Goal: Transaction & Acquisition: Purchase product/service

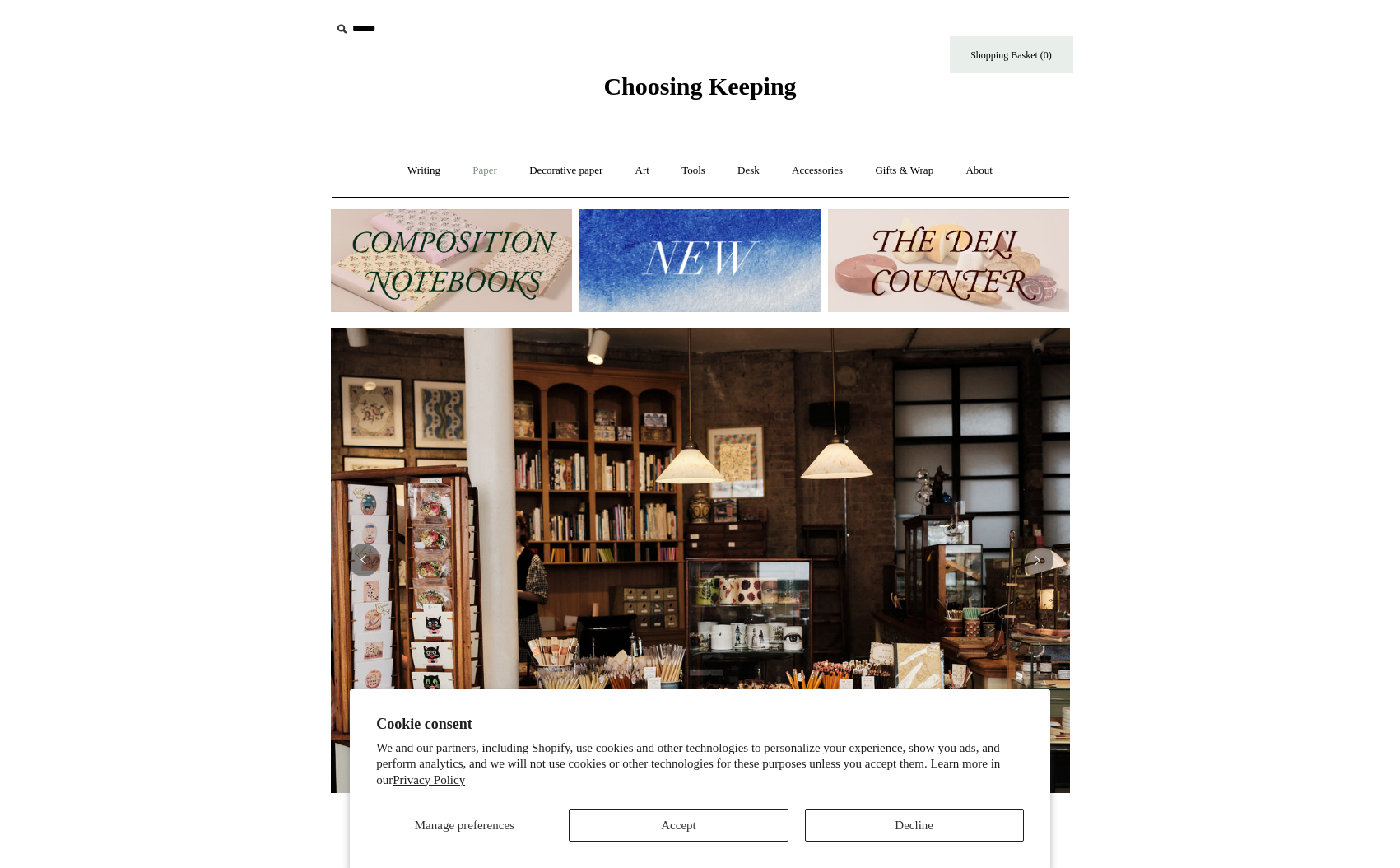
click at [482, 173] on link "Paper +" at bounding box center [485, 170] width 54 height 43
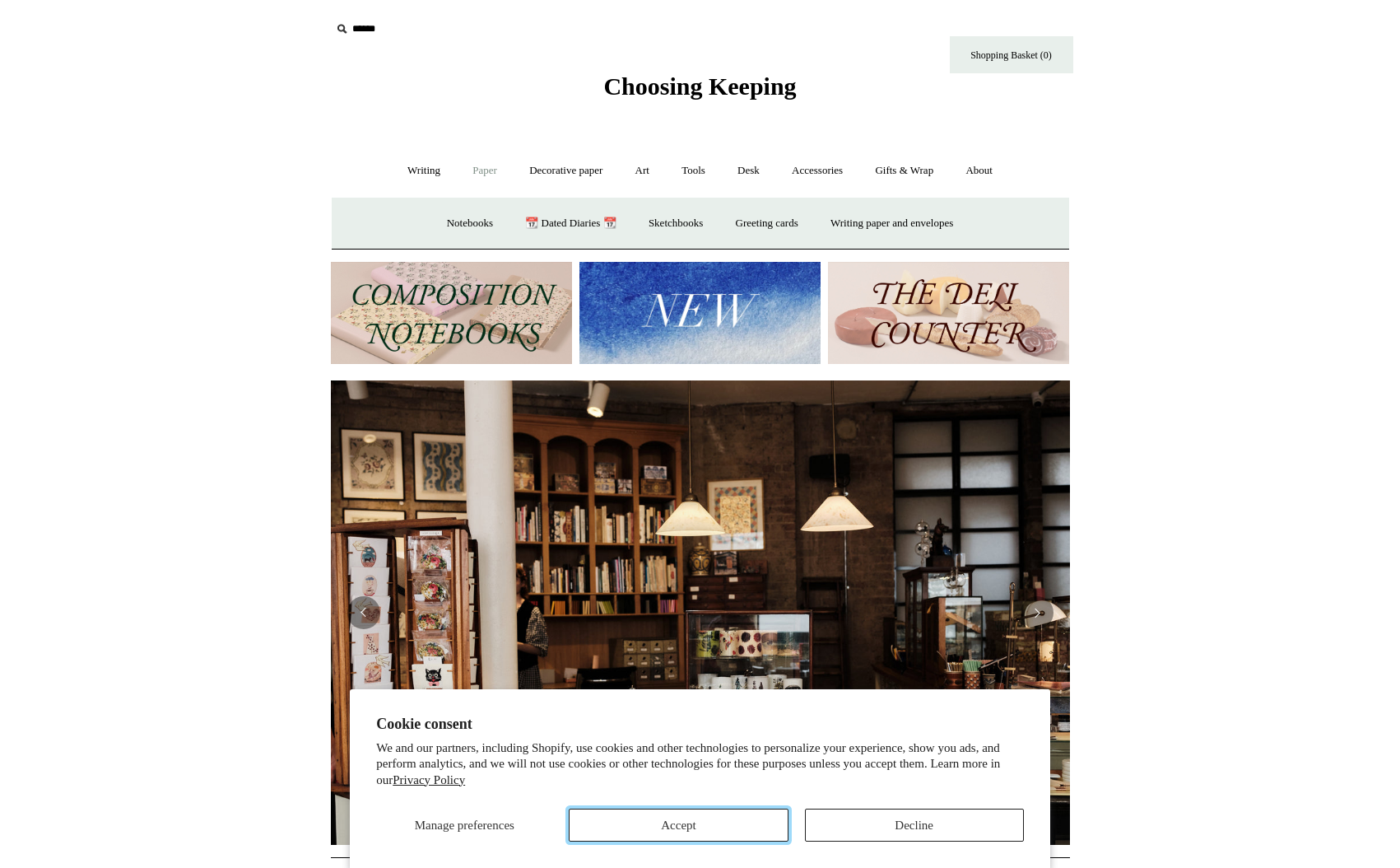
click at [719, 829] on button "Accept" at bounding box center [678, 825] width 219 height 33
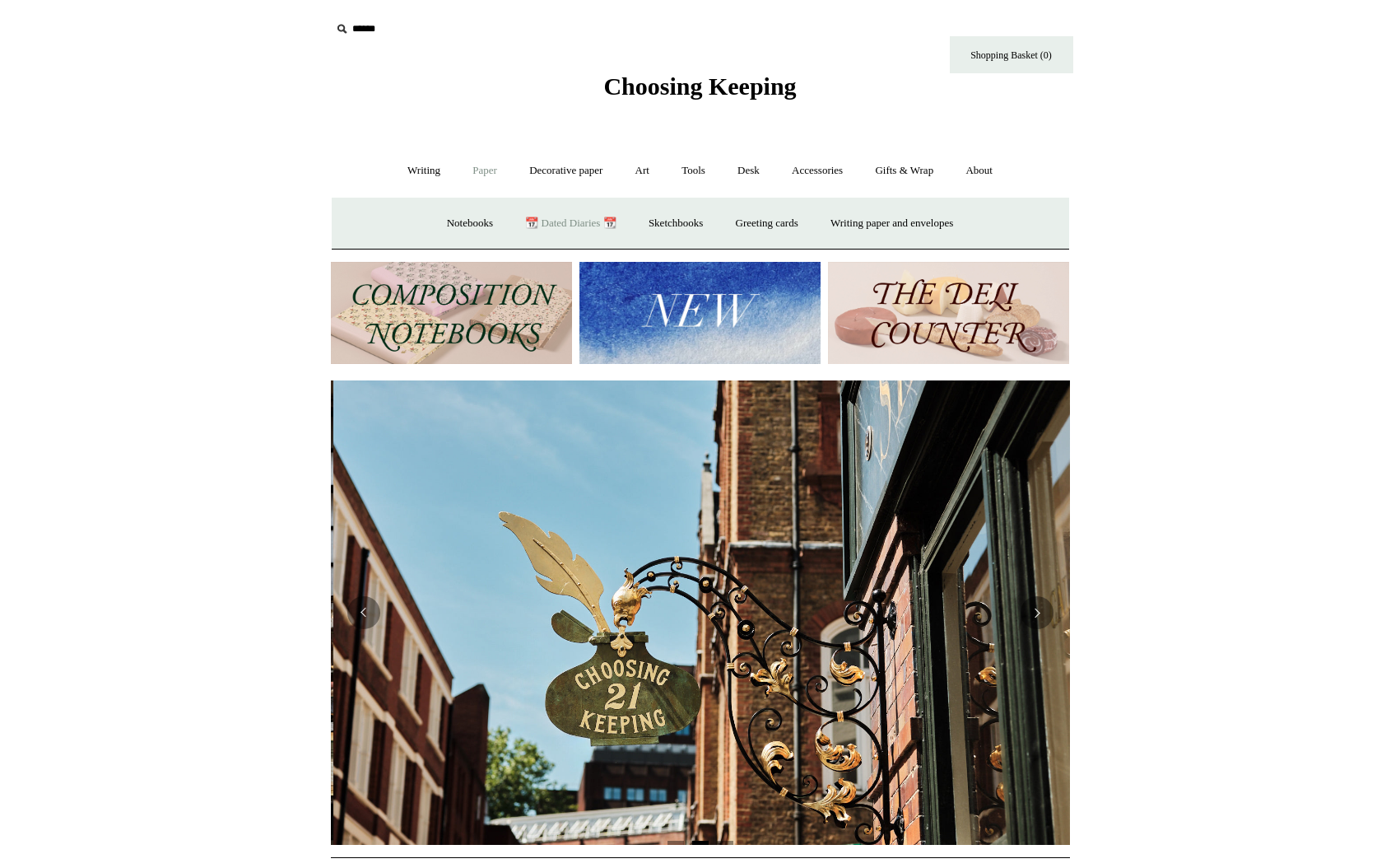
scroll to position [0, 739]
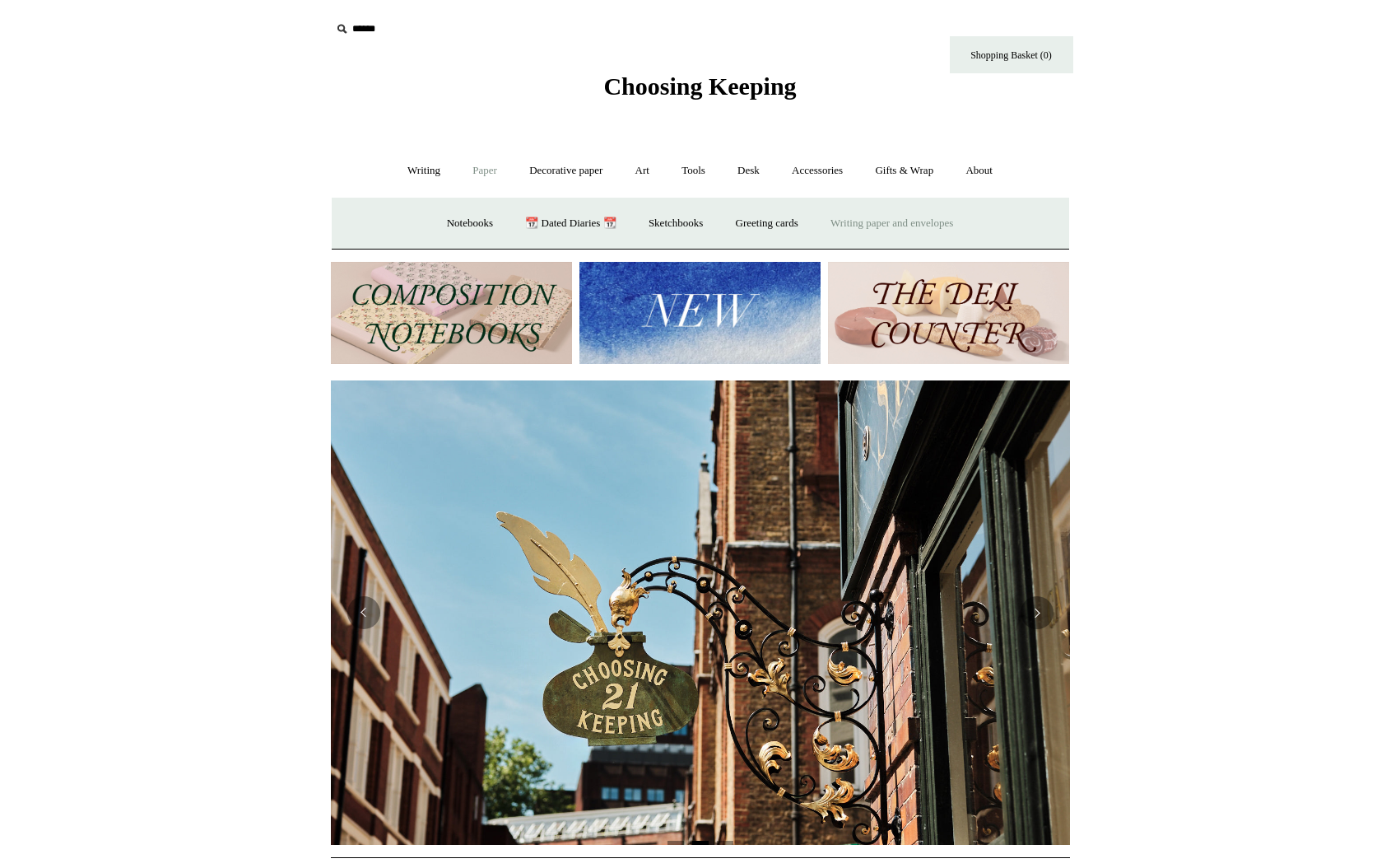
click at [904, 227] on link "Writing paper and envelopes +" at bounding box center [891, 223] width 152 height 43
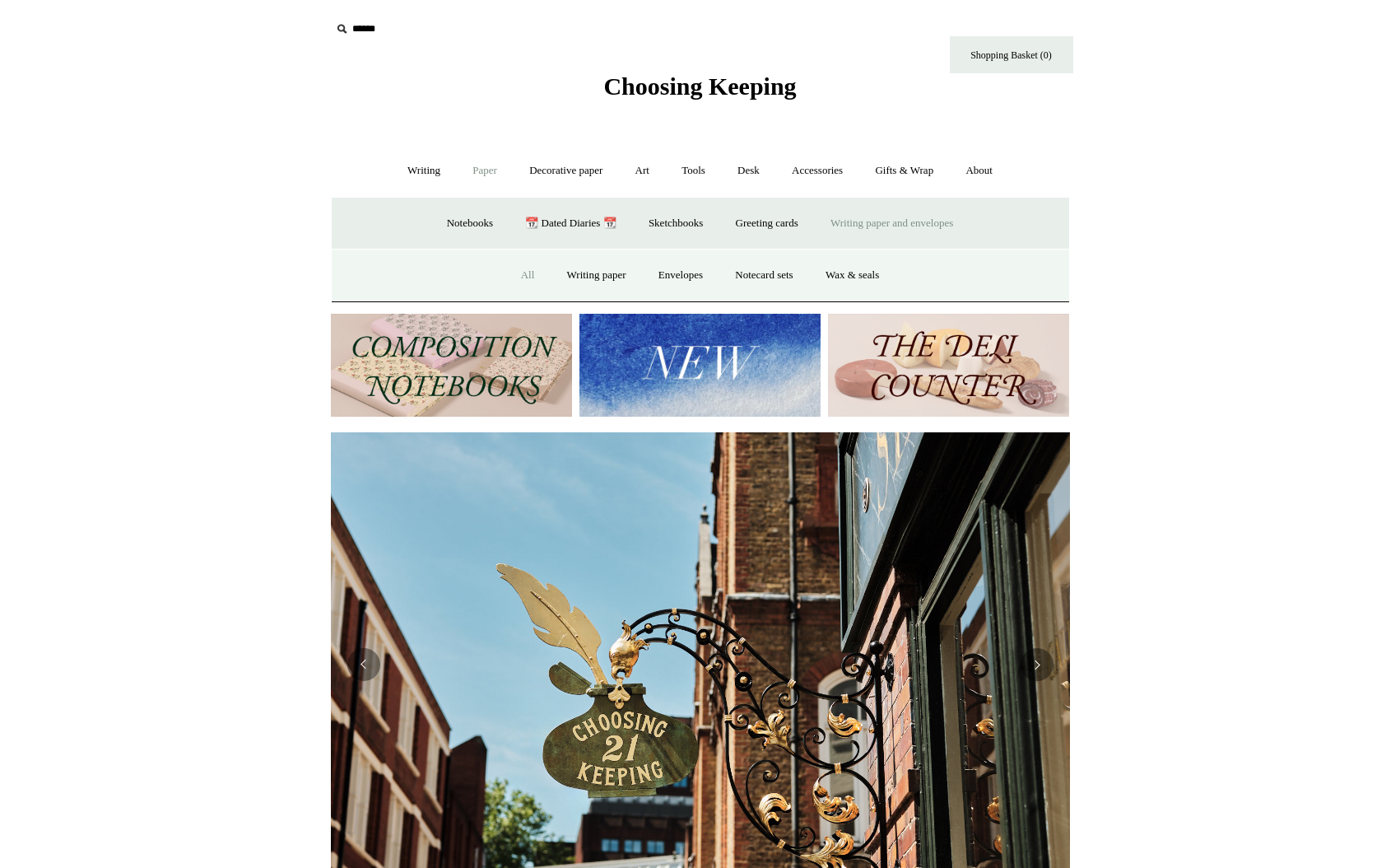
click at [520, 275] on link "All" at bounding box center [527, 275] width 43 height 43
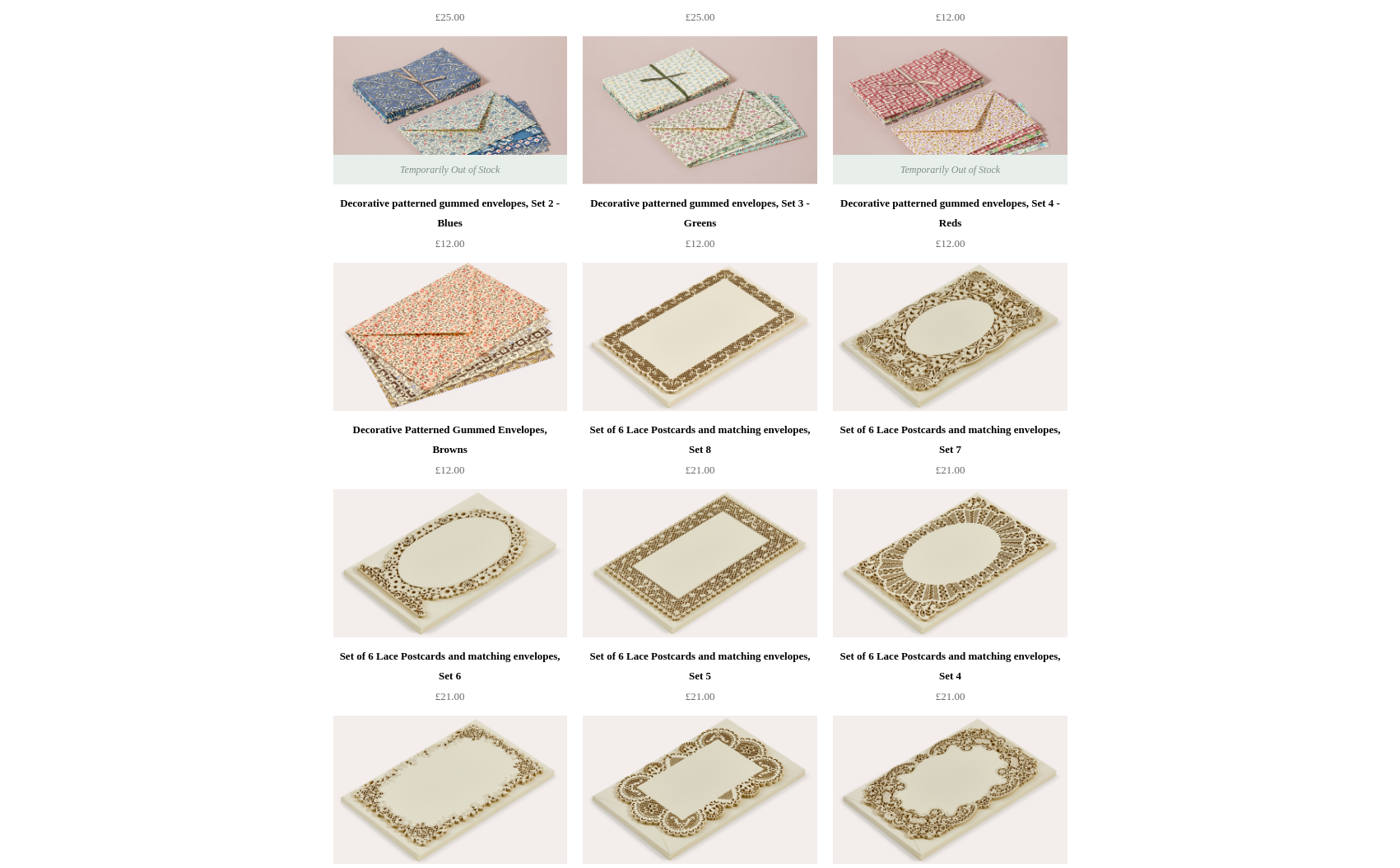
scroll to position [2214, 0]
click at [993, 358] on img at bounding box center [949, 339] width 234 height 148
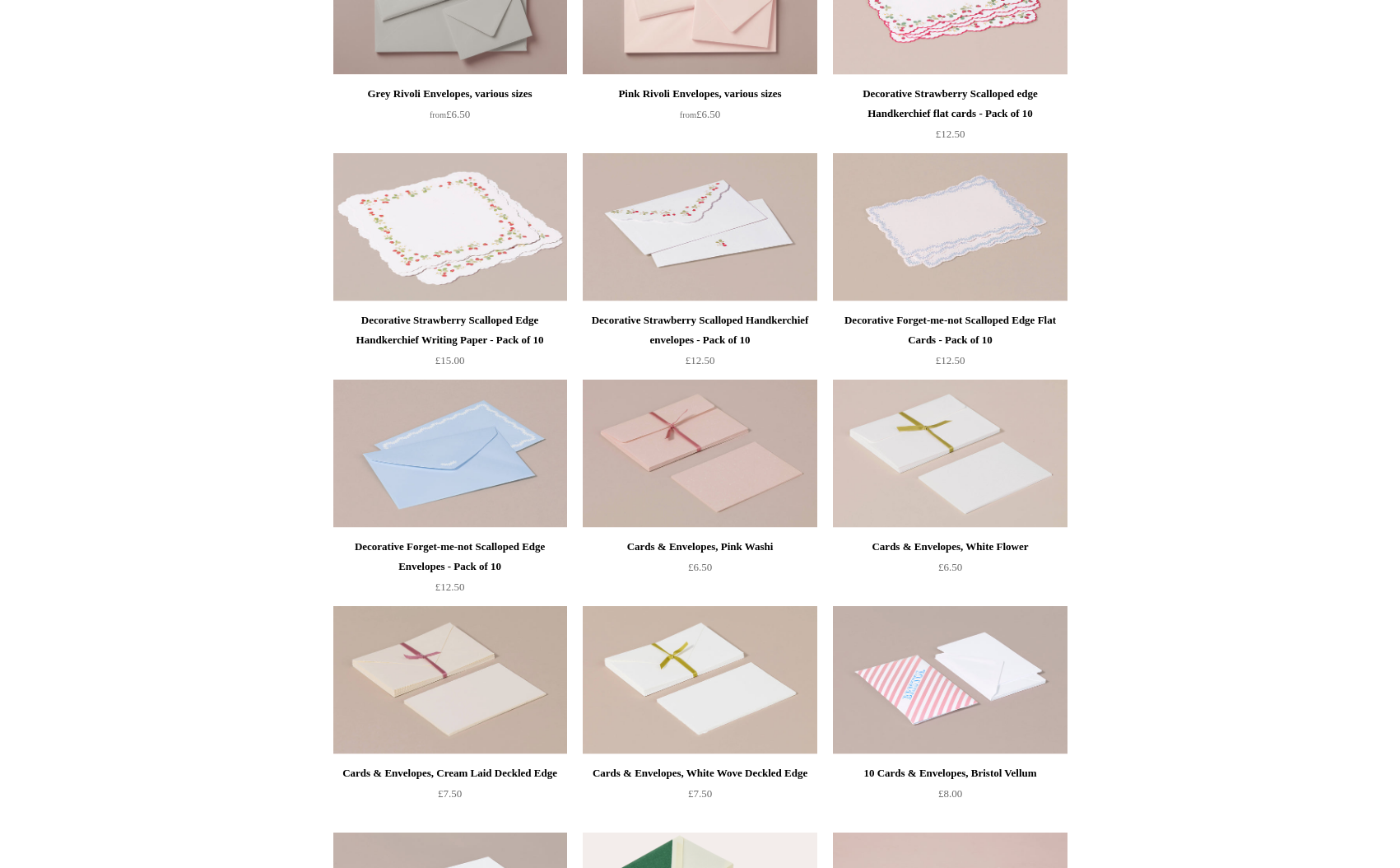
scroll to position [0, 0]
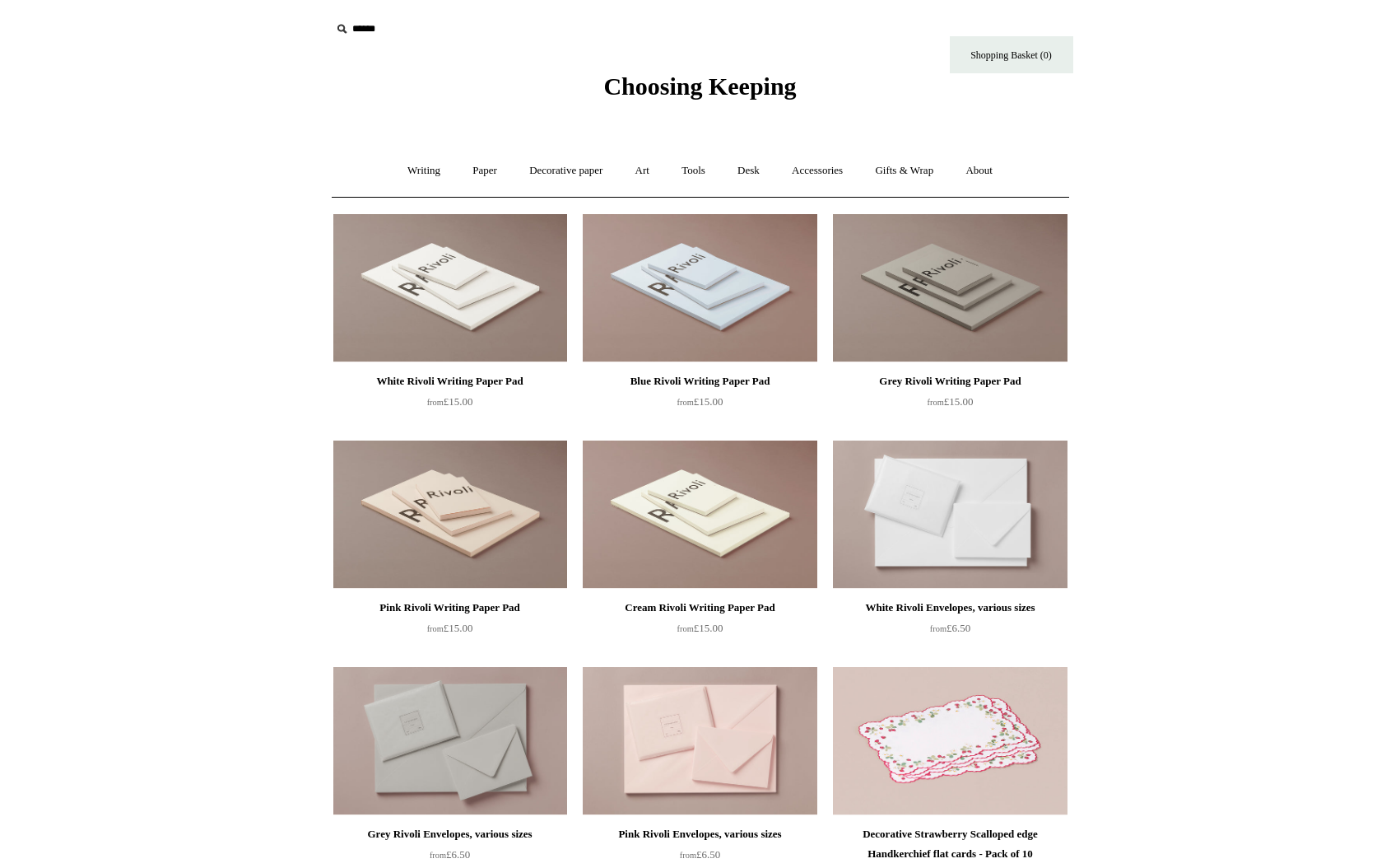
click at [359, 30] on input "text" at bounding box center [432, 29] width 202 height 31
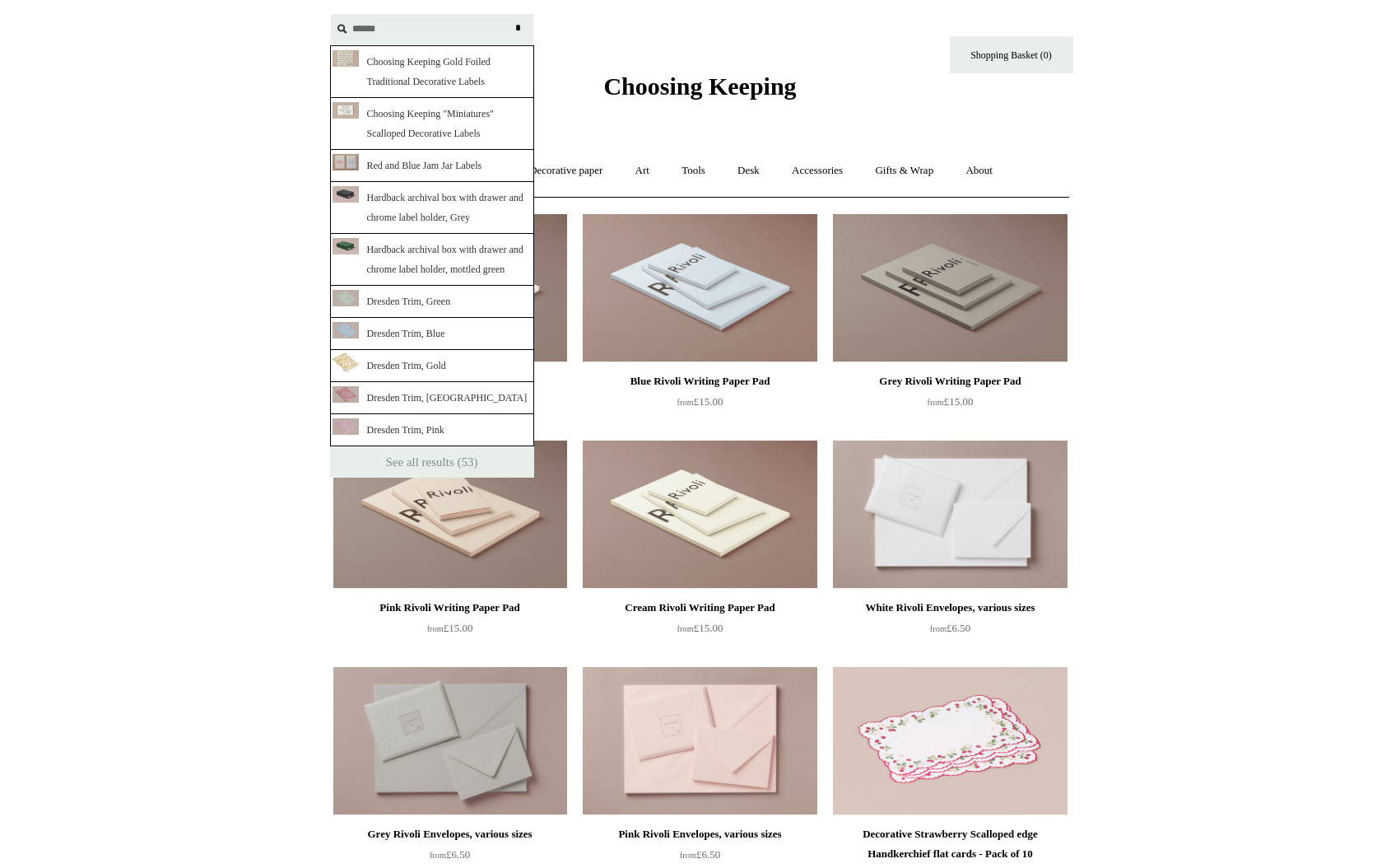
type input "******"
click at [510, 14] on input "*" at bounding box center [518, 28] width 16 height 29
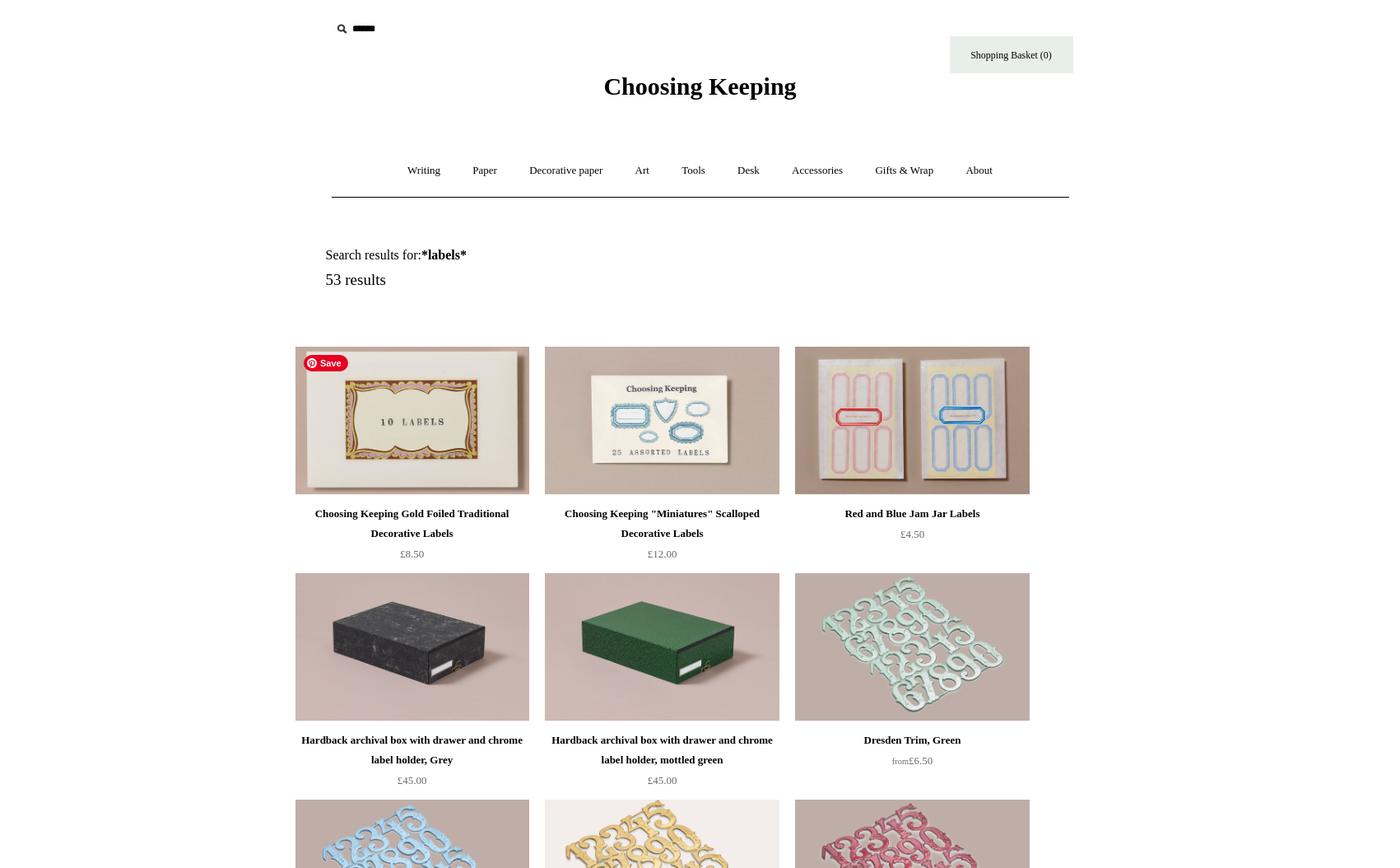
click at [445, 455] on img at bounding box center [412, 420] width 234 height 148
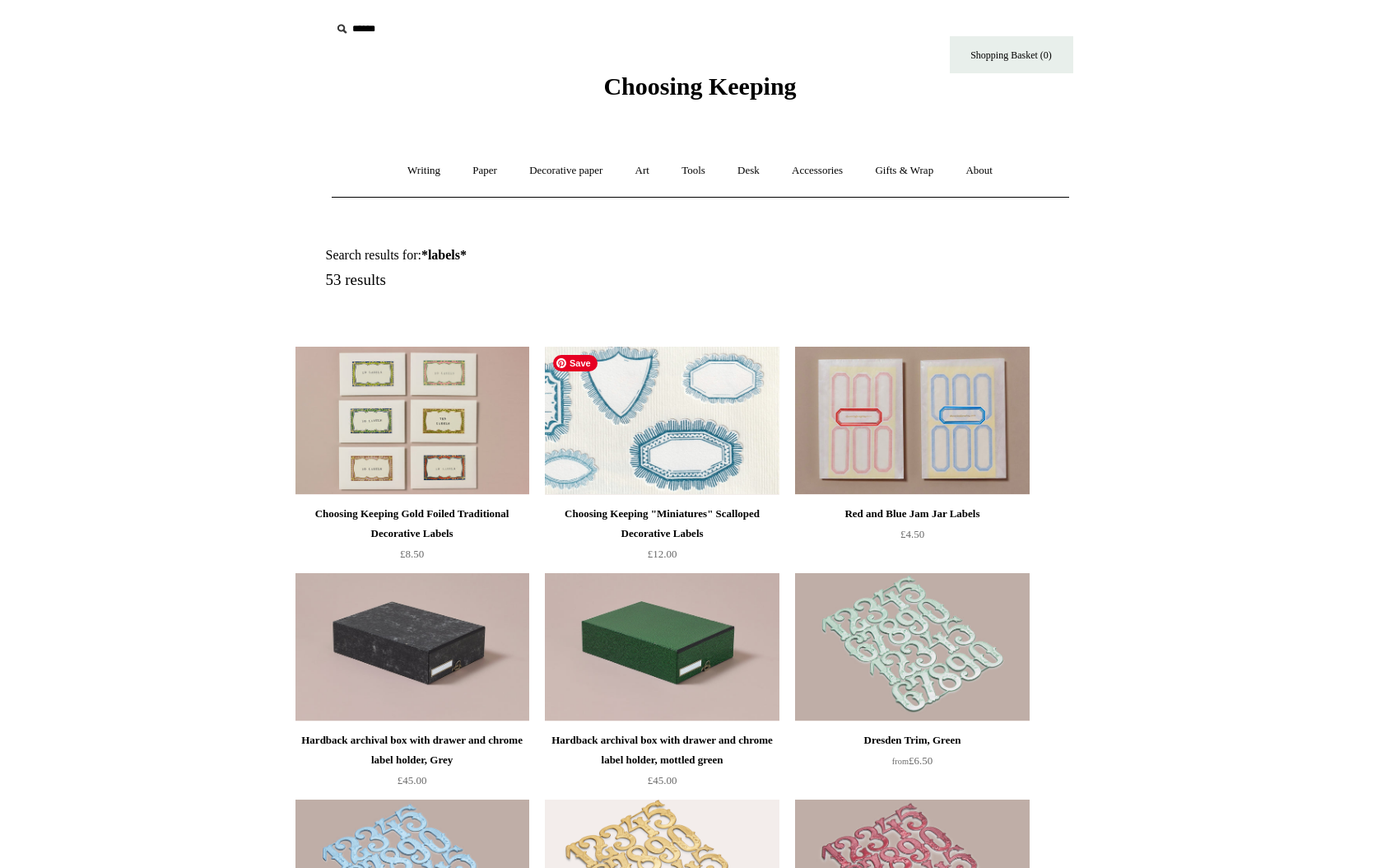
click at [591, 447] on img at bounding box center [662, 420] width 234 height 148
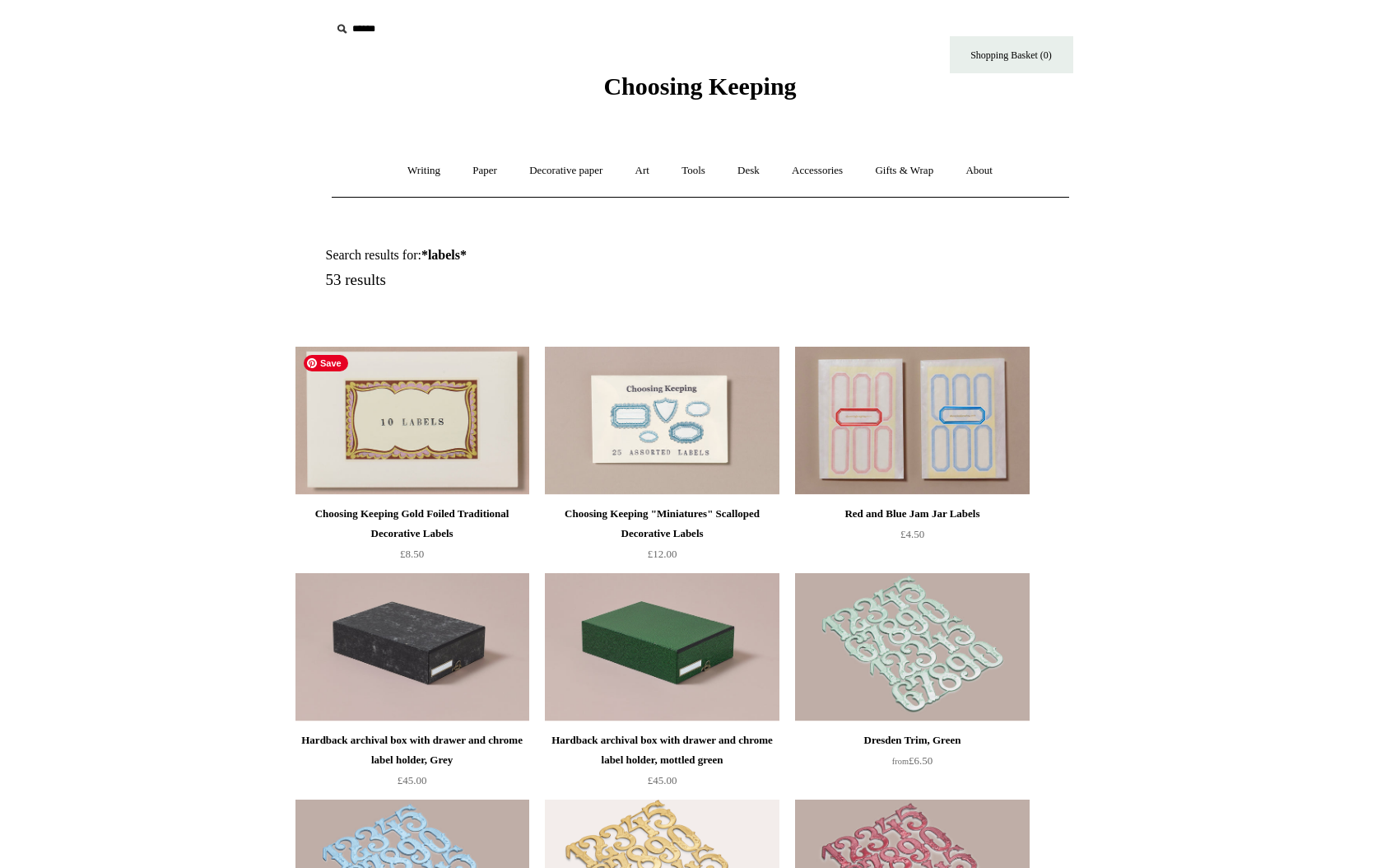
click at [472, 460] on img at bounding box center [412, 420] width 234 height 148
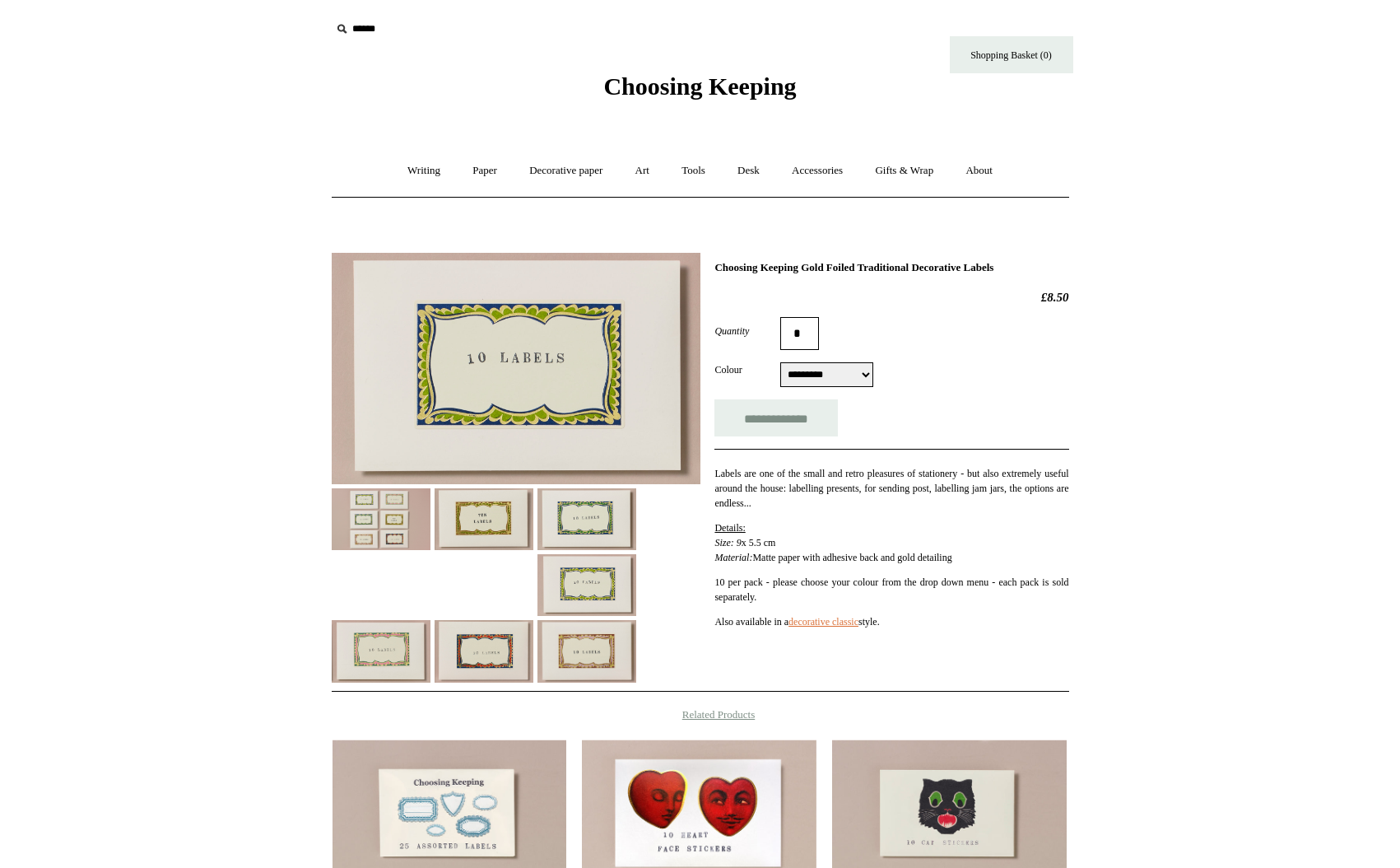
click at [365, 511] on img at bounding box center [381, 519] width 99 height 62
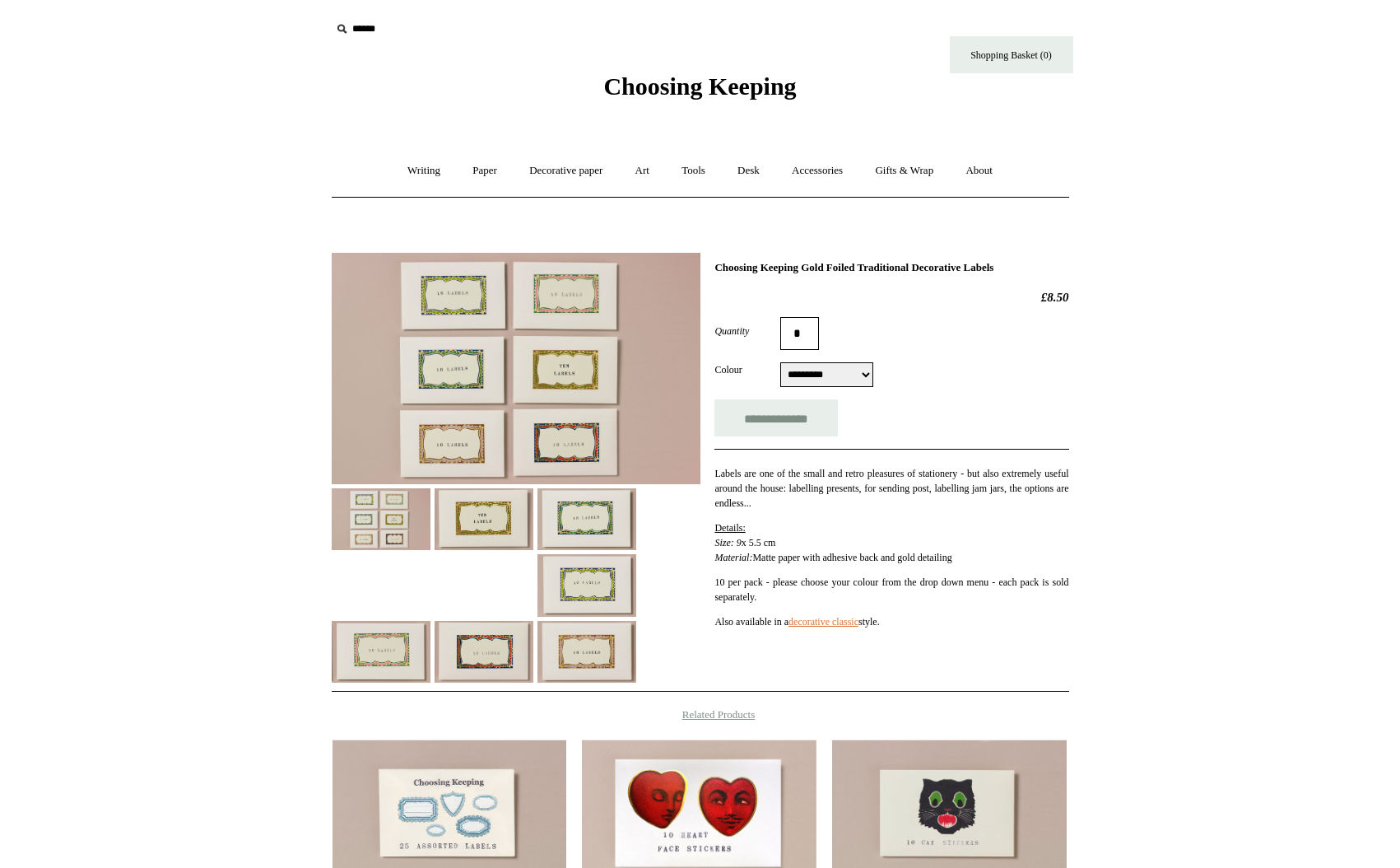
click at [481, 520] on img at bounding box center [484, 519] width 99 height 62
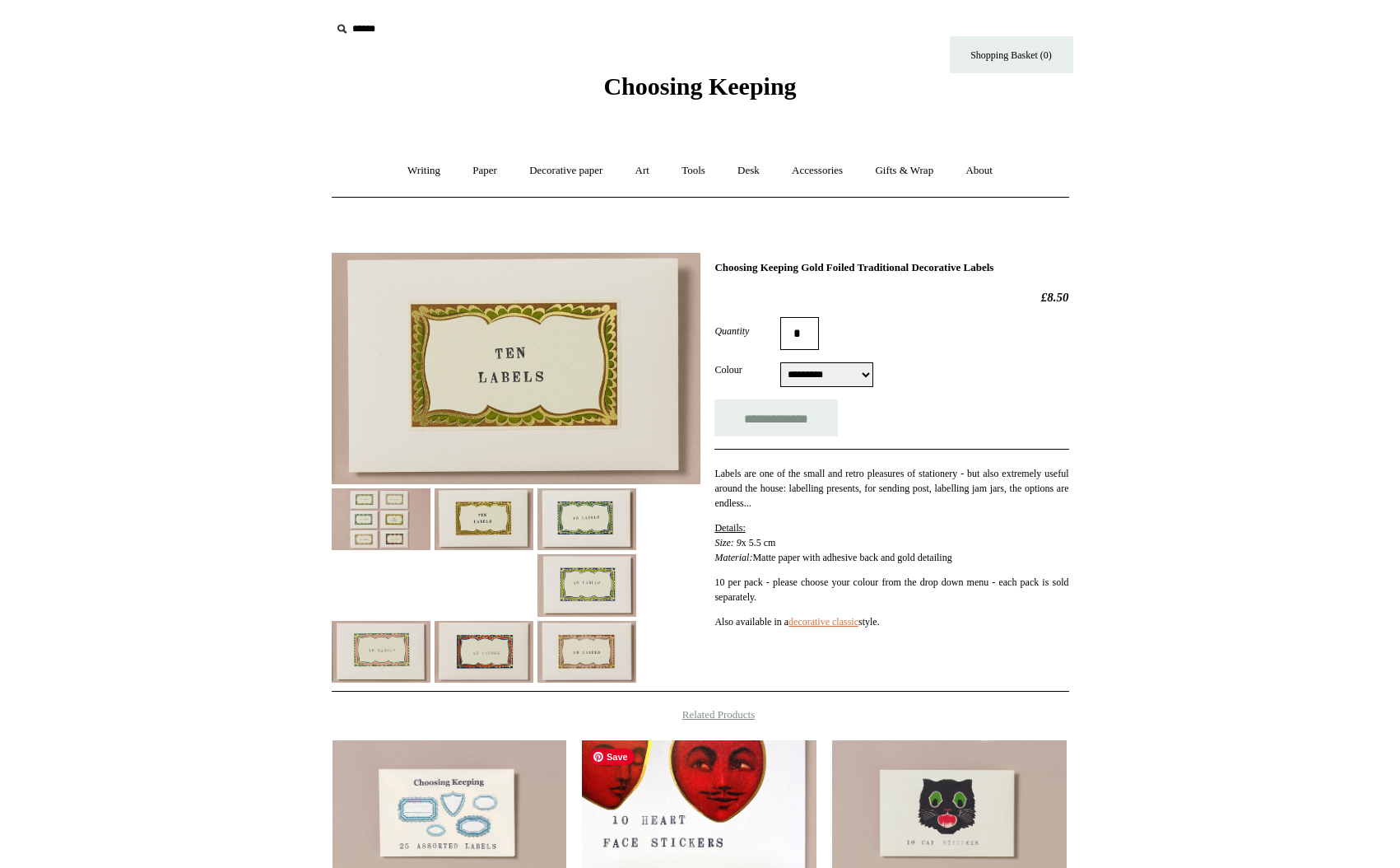
click at [729, 821] on img at bounding box center [698, 814] width 234 height 148
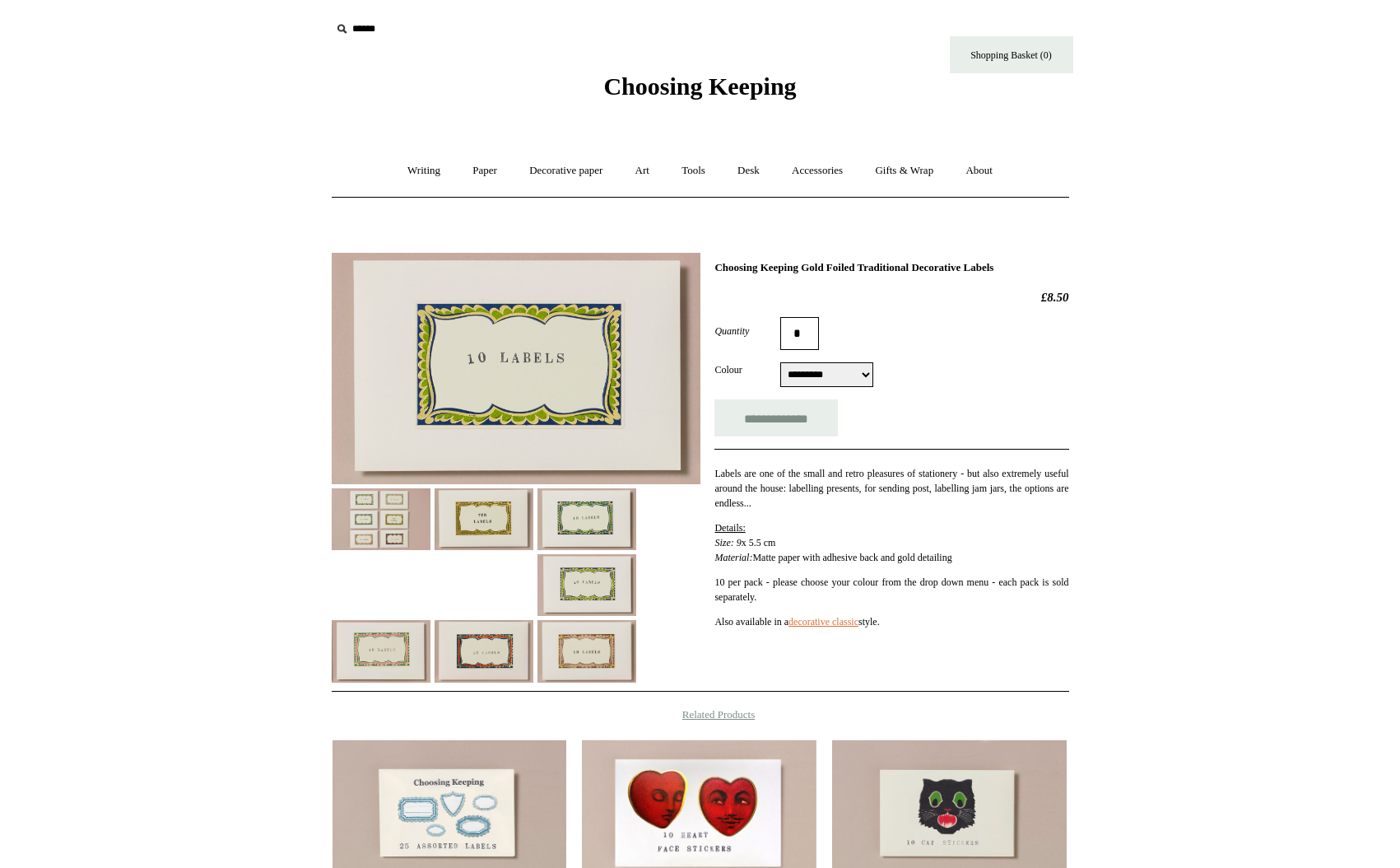
click at [392, 528] on img at bounding box center [381, 519] width 99 height 62
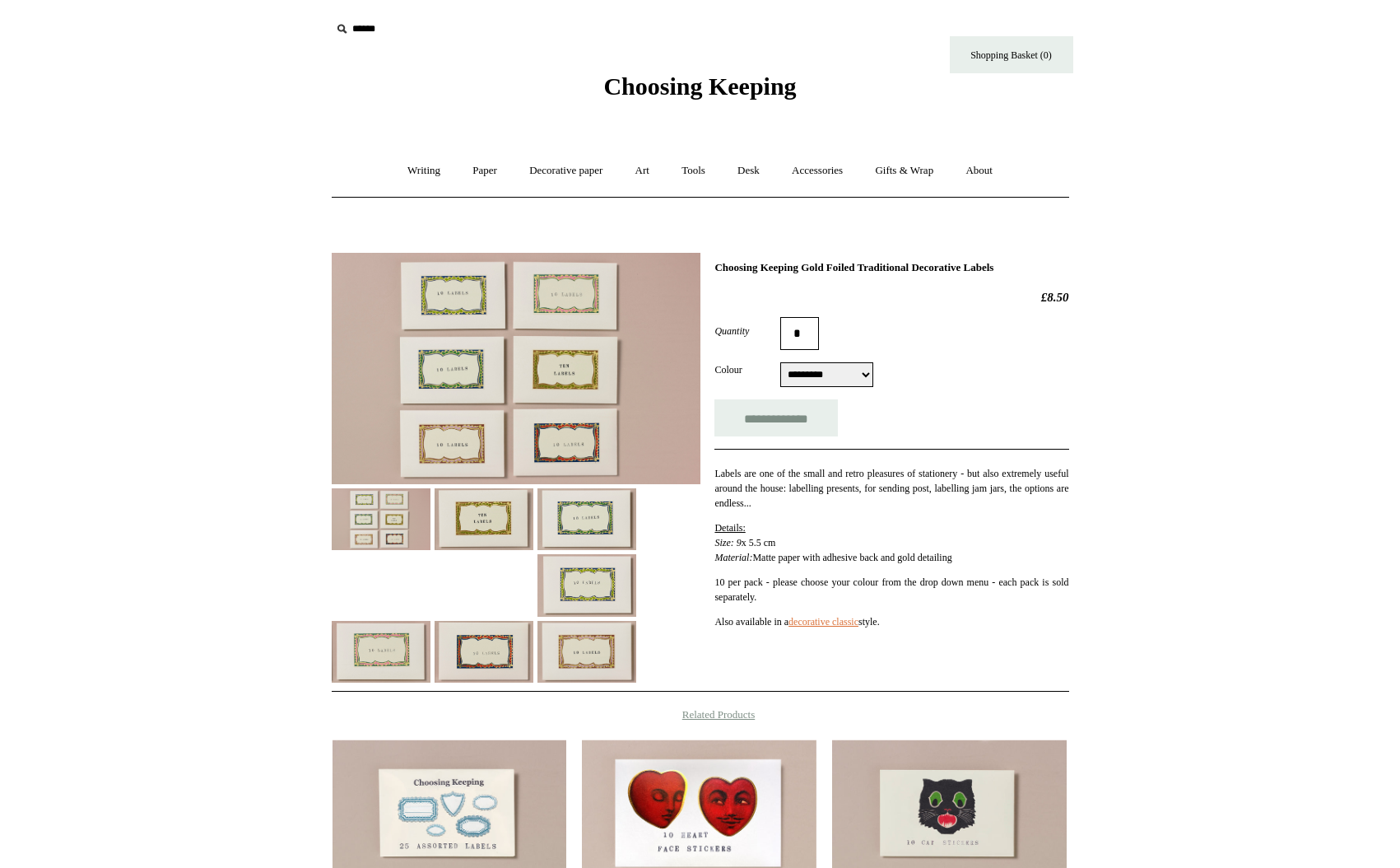
click at [471, 420] on img at bounding box center [516, 368] width 369 height 231
